Goal: Book appointment/travel/reservation

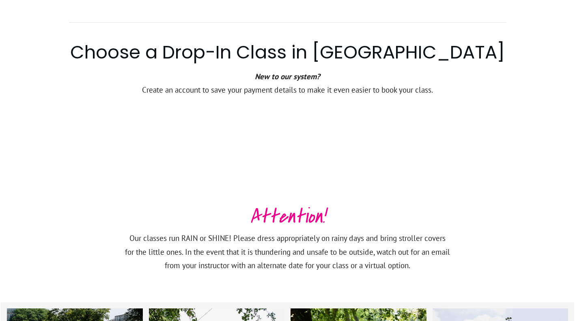
scroll to position [568, 0]
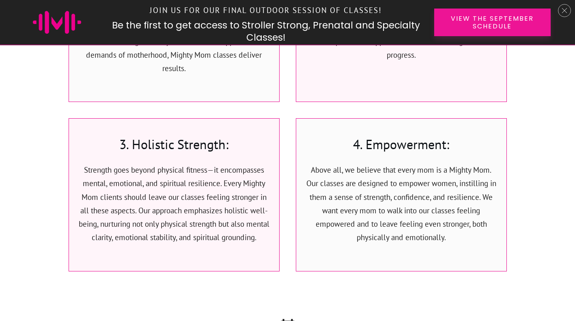
scroll to position [2780, 0]
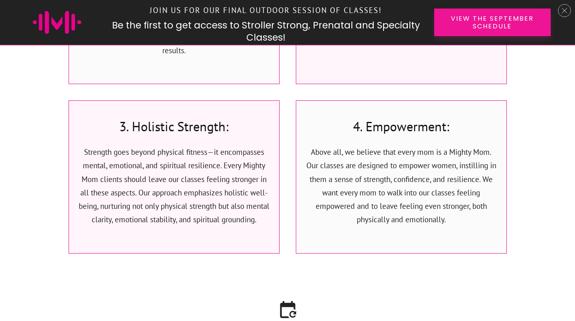
click at [494, 16] on span "View the September Schedule" at bounding box center [492, 22] width 88 height 15
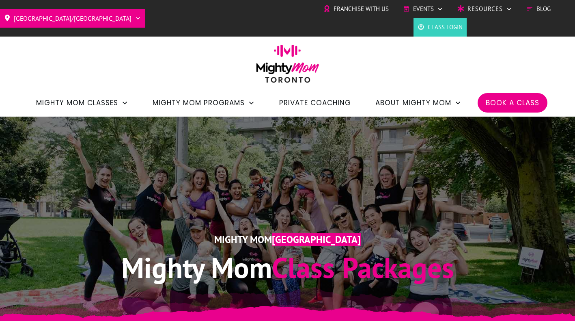
click at [500, 103] on span "Book a Class" at bounding box center [513, 103] width 54 height 14
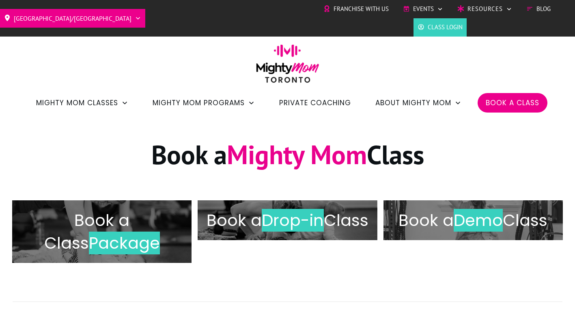
click at [269, 212] on h2 "Book a Drop-in Class" at bounding box center [287, 220] width 162 height 23
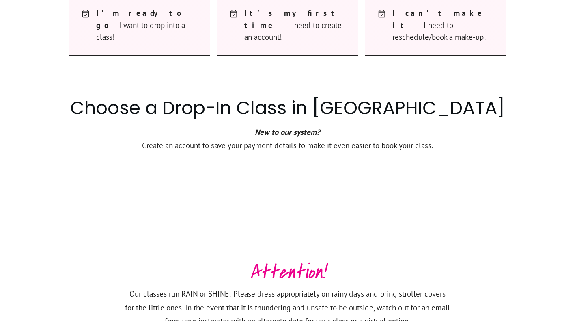
scroll to position [467, 0]
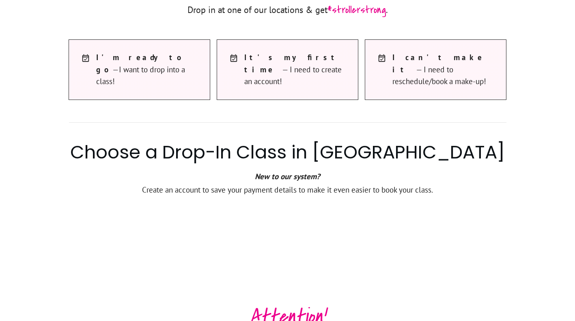
click at [132, 54] on strong "I'm ready to go" at bounding box center [140, 63] width 89 height 22
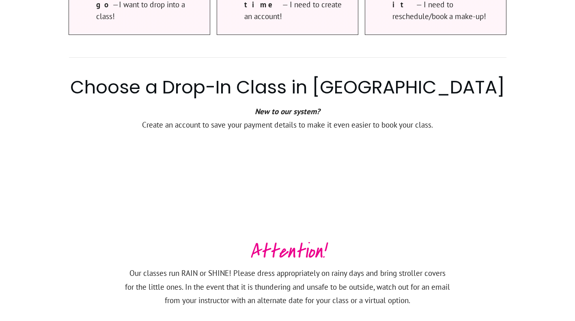
scroll to position [531, 0]
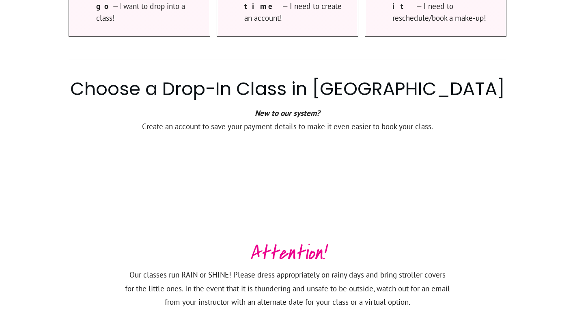
click at [206, 239] on h3 "Attention!" at bounding box center [288, 253] width 326 height 28
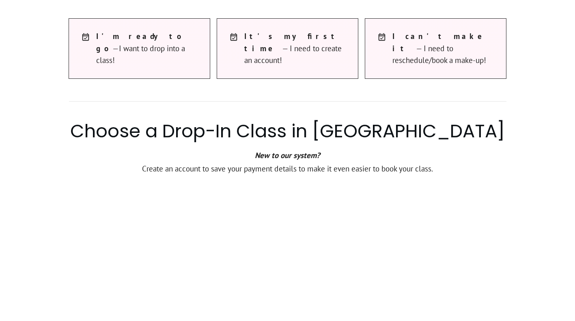
scroll to position [753, 0]
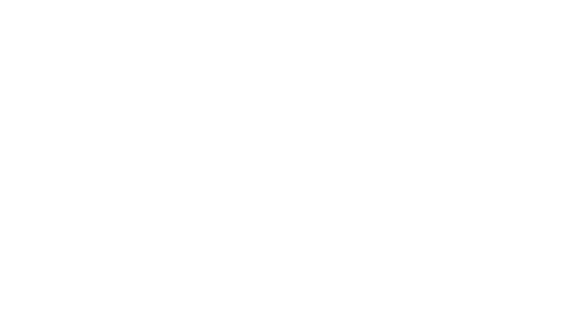
click at [531, 201] on div at bounding box center [287, 76] width 575 height 902
